Goal: Find contact information: Find contact information

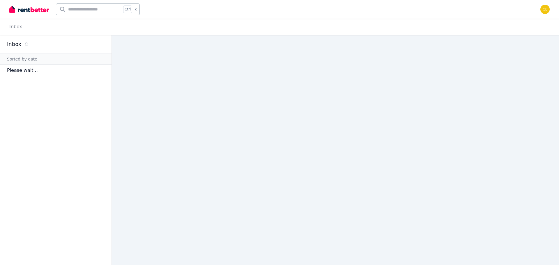
drag, startPoint x: 168, startPoint y: 98, endPoint x: 165, endPoint y: 24, distance: 74.3
click at [168, 98] on main at bounding box center [335, 150] width 447 height 230
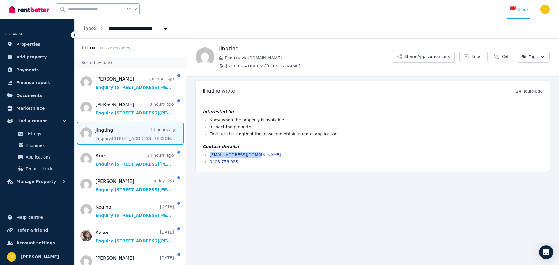
copy link "jt2ingzhou@gmail.com"
drag, startPoint x: 258, startPoint y: 157, endPoint x: 208, endPoint y: 157, distance: 50.1
click at [208, 157] on ul "jt2ingzhou@gmail.com 0403 756 928" at bounding box center [373, 158] width 340 height 13
drag, startPoint x: 234, startPoint y: 165, endPoint x: 200, endPoint y: 163, distance: 33.8
click at [201, 163] on div "Jingting wrote 14 hours ago 7:36 pm on Fri, 15 Aug 2025 Interested in: Know whe…" at bounding box center [373, 126] width 354 height 91
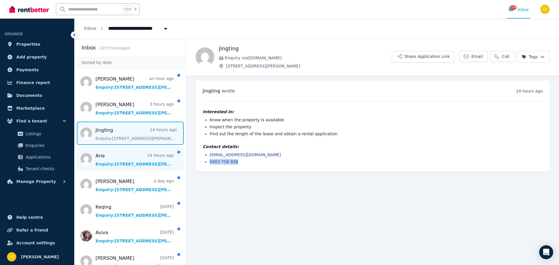
copy link "0403 756 928"
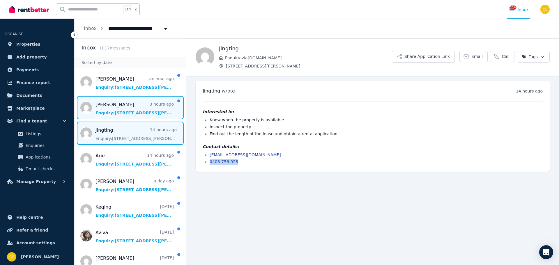
click at [125, 109] on span "Message list" at bounding box center [129, 107] width 111 height 23
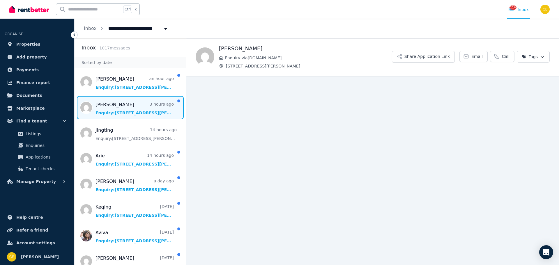
click at [136, 100] on span "Message list" at bounding box center [129, 107] width 111 height 23
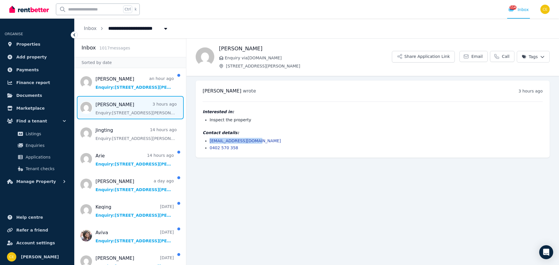
copy link "heidsho80@outlook.com"
drag, startPoint x: 259, startPoint y: 141, endPoint x: 210, endPoint y: 140, distance: 49.5
click at [210, 140] on li "heidsho80@outlook.com" at bounding box center [376, 141] width 333 height 6
drag, startPoint x: 235, startPoint y: 148, endPoint x: 6, endPoint y: 141, distance: 229.4
click at [188, 150] on ul "Heidi Lukkarinen wrote 3 hours ago 6:14 am on Sat, 16 Aug 2025 Interested in: I…" at bounding box center [372, 119] width 372 height 86
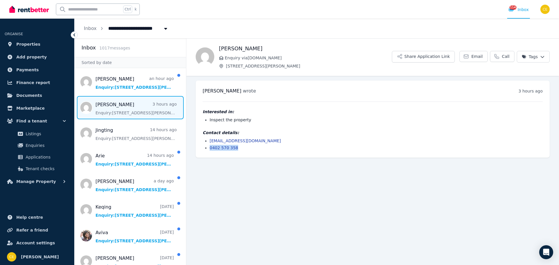
copy link "0402 570 358"
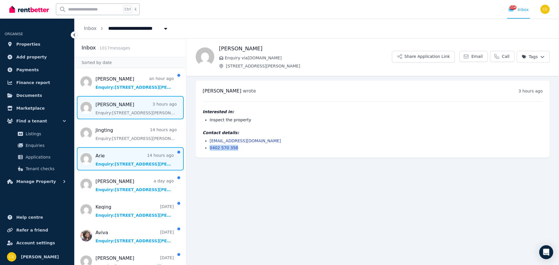
click at [119, 162] on span "Message list" at bounding box center [129, 158] width 111 height 23
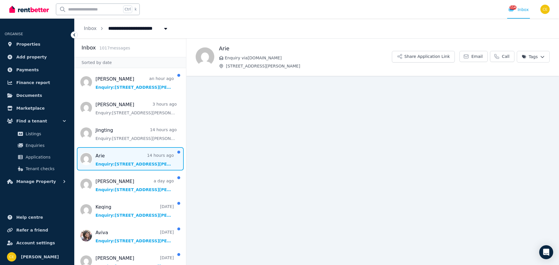
click at [346, 146] on main "Back Arie Enquiry via RealEstate.com.au 21 Conder Street, Burwood Share Applica…" at bounding box center [372, 151] width 372 height 227
click at [302, 68] on span "21 Conder Street, Burwood" at bounding box center [309, 66] width 166 height 6
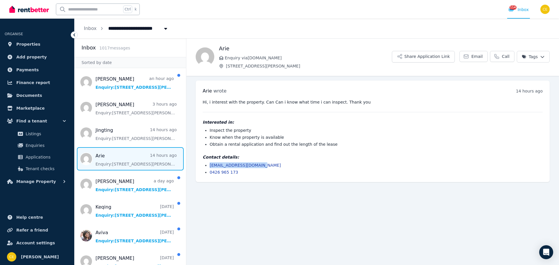
drag, startPoint x: 248, startPoint y: 163, endPoint x: 210, endPoint y: 171, distance: 39.0
click at [210, 166] on li "arieepangestu@gmail.com" at bounding box center [376, 165] width 333 height 6
copy link "arieepangestu@gmail.com"
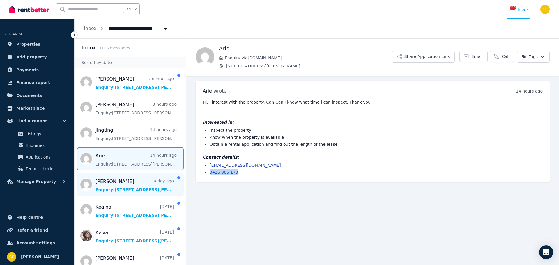
drag, startPoint x: 223, startPoint y: 174, endPoint x: 153, endPoint y: 175, distance: 69.9
click at [194, 174] on ul "Arie wrote 14 hours ago 7:25 pm on Fri, 15 Aug 2025 Hi, i interest with the pro…" at bounding box center [372, 131] width 372 height 111
copy link "0426 965 173"
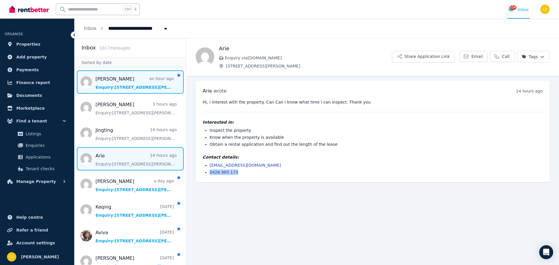
click at [120, 77] on span "Message list" at bounding box center [129, 81] width 111 height 23
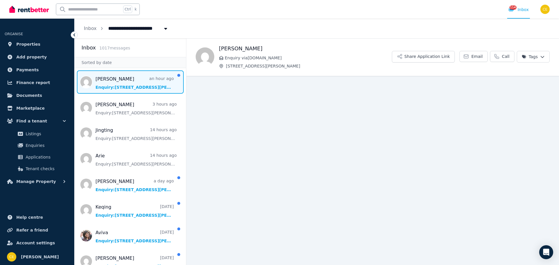
click at [120, 79] on span "Message list" at bounding box center [129, 81] width 111 height 23
click at [309, 120] on main "Back Jason Enquiry via RealEstate.com.au 21 Conder Street, Burwood Share Applic…" at bounding box center [372, 151] width 372 height 227
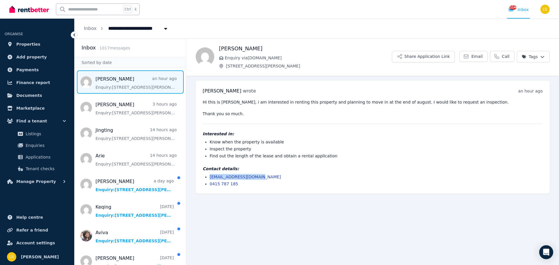
drag, startPoint x: 261, startPoint y: 175, endPoint x: 182, endPoint y: 173, distance: 79.7
click at [204, 174] on ul "jason1998702@gmail.com 0415 787 185" at bounding box center [373, 180] width 340 height 13
copy link "[EMAIL_ADDRESS][DOMAIN_NAME]"
drag, startPoint x: 240, startPoint y: 189, endPoint x: 205, endPoint y: 184, distance: 34.9
click at [205, 184] on div "Jason wrote an hour ago 8:05 am on Sat, 16 Aug 2025 Hi this is Jason, i am inte…" at bounding box center [373, 137] width 354 height 113
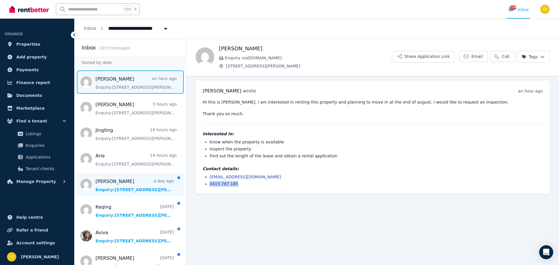
copy link "0415 787 185"
